Goal: Find specific page/section: Find specific page/section

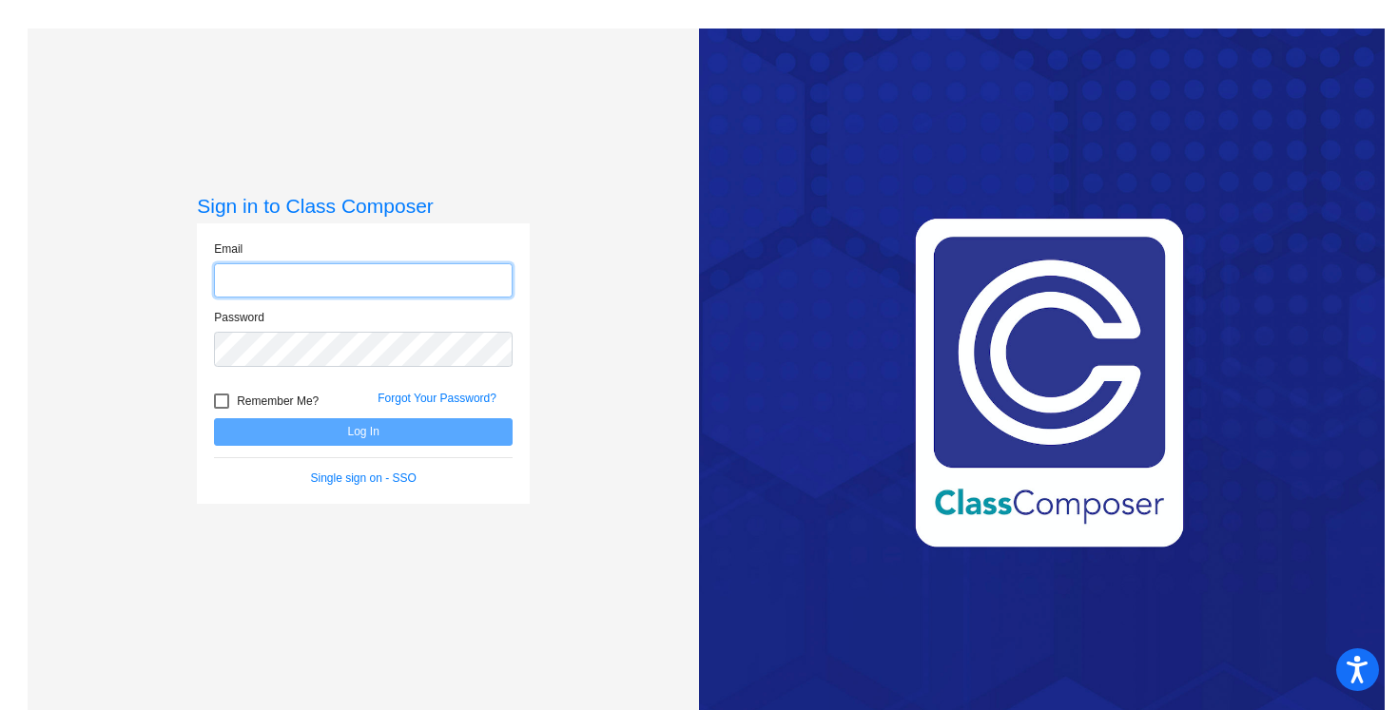
type input "[EMAIL_ADDRESS][DOMAIN_NAME]"
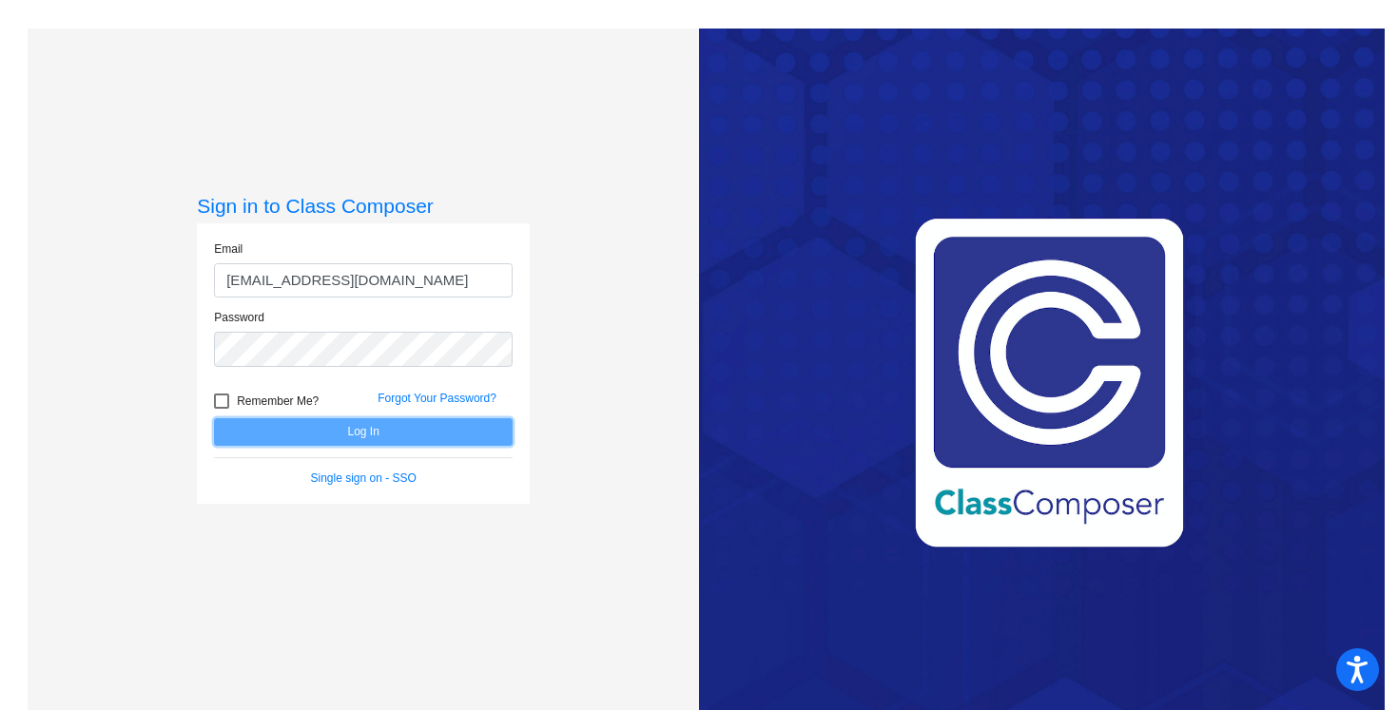
click at [309, 424] on button "Log In" at bounding box center [363, 432] width 299 height 28
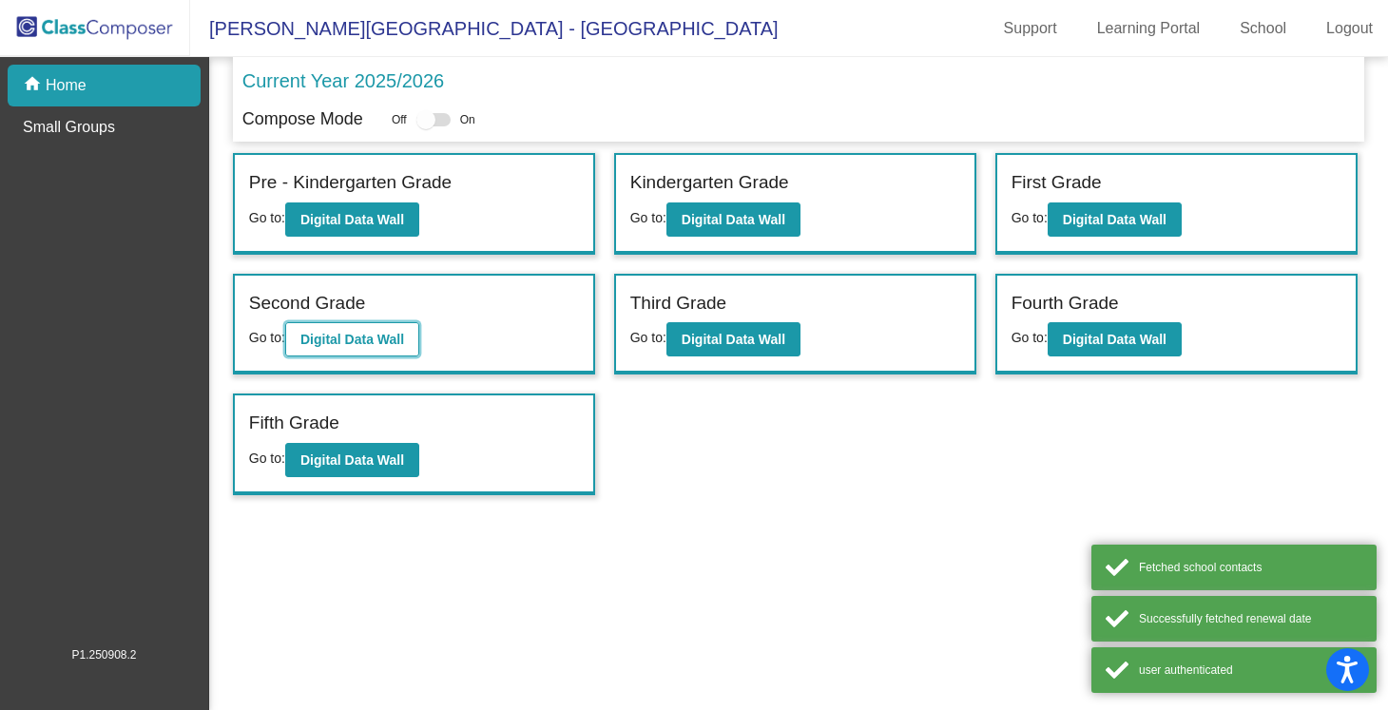
click at [364, 327] on button "Digital Data Wall" at bounding box center [352, 339] width 134 height 34
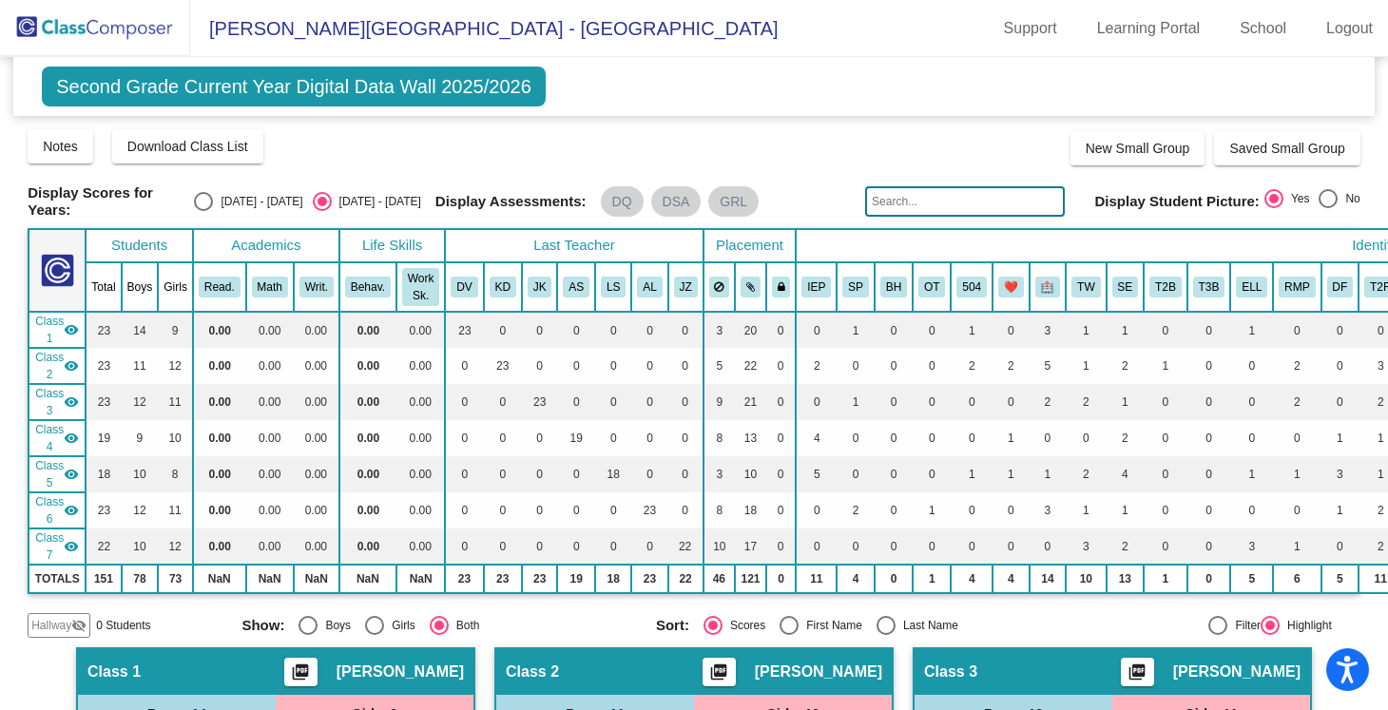
click at [991, 207] on input "text" at bounding box center [965, 201] width 200 height 30
type input "adalyn"
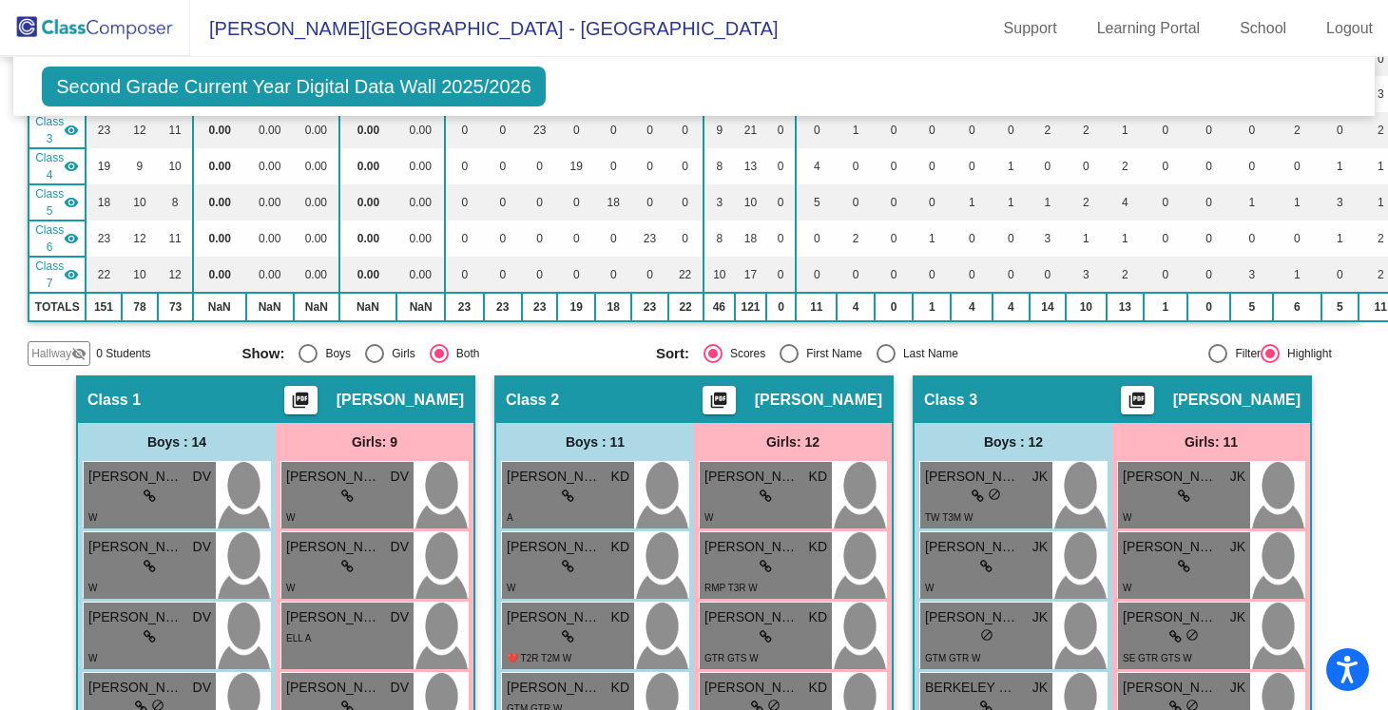
scroll to position [277, 0]
